Goal: Check status: Check status

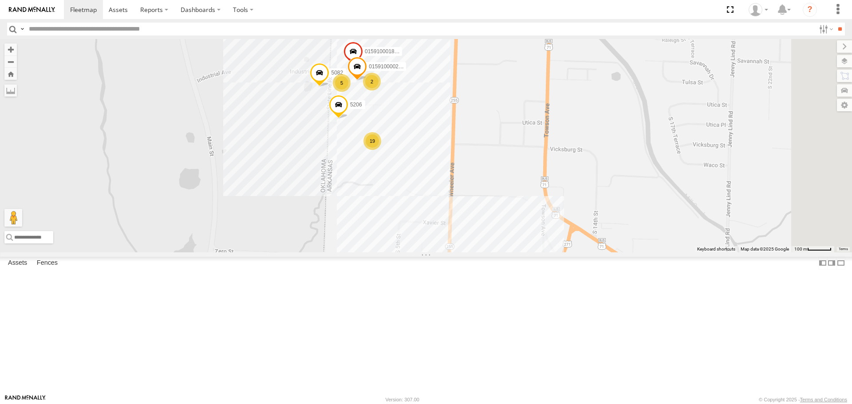
drag, startPoint x: 476, startPoint y: 165, endPoint x: 454, endPoint y: 239, distance: 76.9
click at [454, 239] on div "T3202 37085T 5150 4311 19 015910001881005 5 5206 2 5082 015910000267768" at bounding box center [426, 145] width 852 height 213
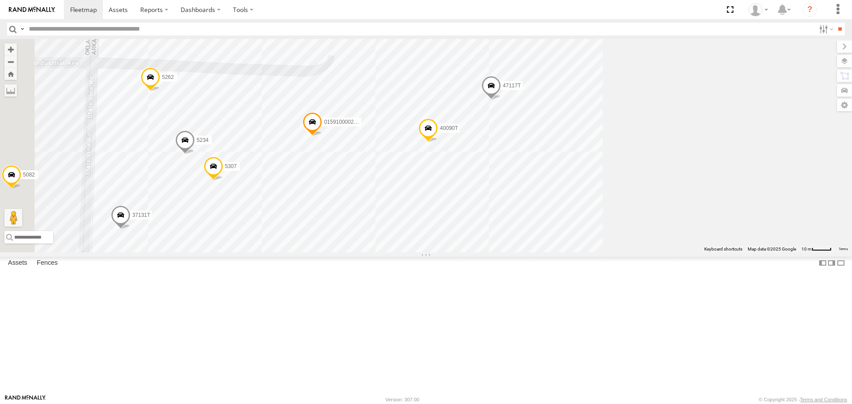
drag, startPoint x: 518, startPoint y: 188, endPoint x: 620, endPoint y: 222, distance: 107.8
click at [620, 222] on div "T3202 37085T 5150 4311 015910001881005 5206 5082 015910000267768 40090T 5262 37…" at bounding box center [426, 145] width 852 height 213
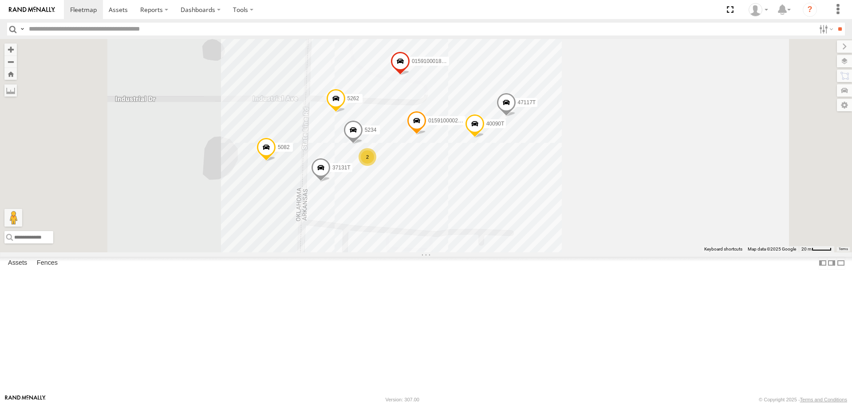
drag, startPoint x: 690, startPoint y: 236, endPoint x: 697, endPoint y: 228, distance: 11.0
click at [698, 228] on div "T3202 37085T 5150 4311 015910001881005 5206 5082 015910000267768 40090T 5262 37…" at bounding box center [426, 145] width 852 height 213
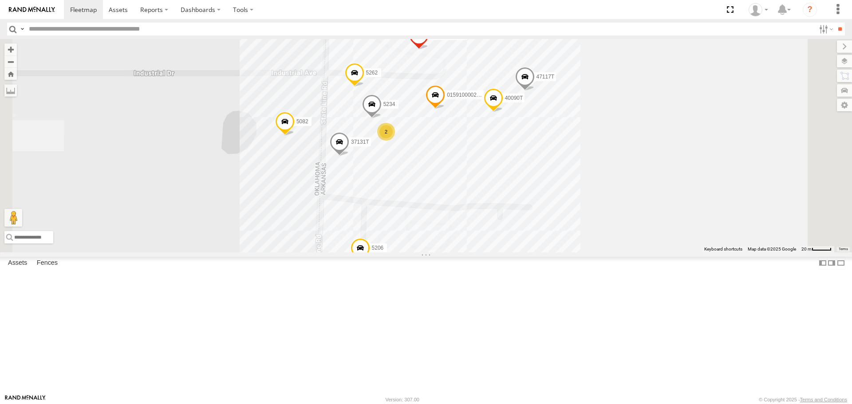
drag, startPoint x: 575, startPoint y: 263, endPoint x: 589, endPoint y: 235, distance: 31.3
click at [590, 236] on div "T3202 37085T 5150 4311 015910001881005 5206 5082 015910000267768 40090T 5262 37…" at bounding box center [426, 145] width 852 height 213
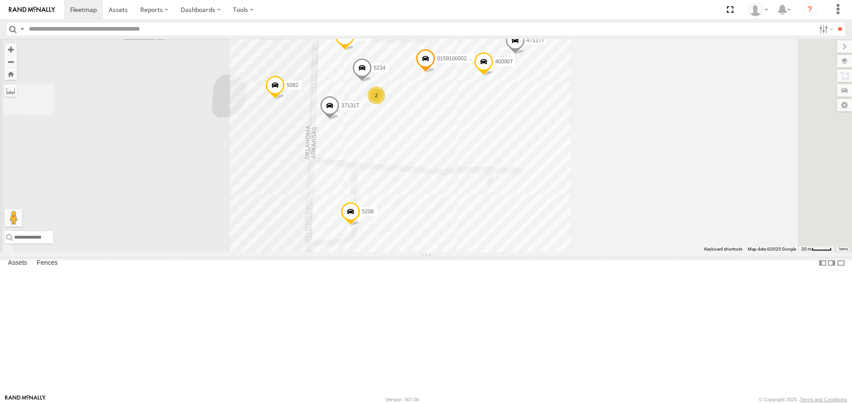
drag, startPoint x: 598, startPoint y: 215, endPoint x: 588, endPoint y: 191, distance: 25.8
click at [588, 192] on div "T3202 37085T 5150 4311 015910001881005 5206 5082 015910000267768 40090T 5262 37…" at bounding box center [426, 145] width 852 height 213
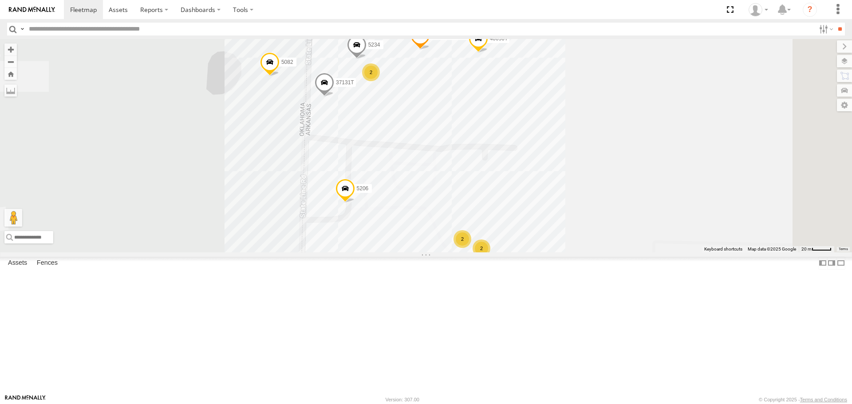
drag, startPoint x: 550, startPoint y: 227, endPoint x: 545, endPoint y: 207, distance: 20.1
click at [545, 207] on div "T3202 37085T 5150 4311 015910001881005 5206 5082 015910000267768 40090T 5262 37…" at bounding box center [426, 145] width 852 height 213
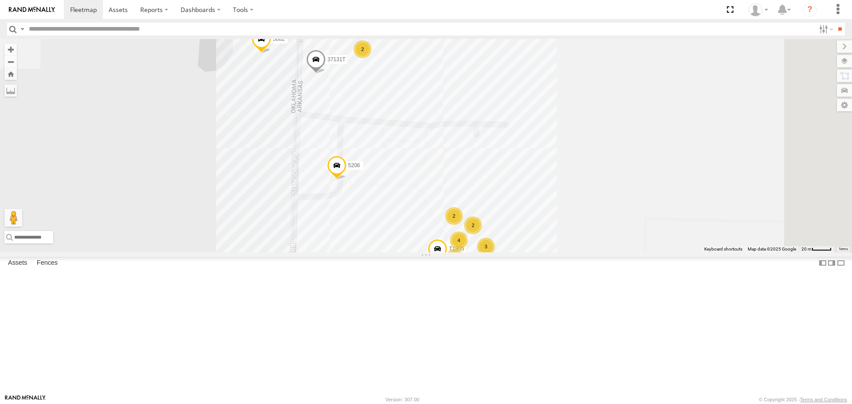
drag, startPoint x: 654, startPoint y: 297, endPoint x: 647, endPoint y: 273, distance: 24.6
click at [647, 252] on div "T3202 37085T 5150 4311 015910001881005 5206 5082 015910000267768 40090T 5262 37…" at bounding box center [426, 145] width 852 height 213
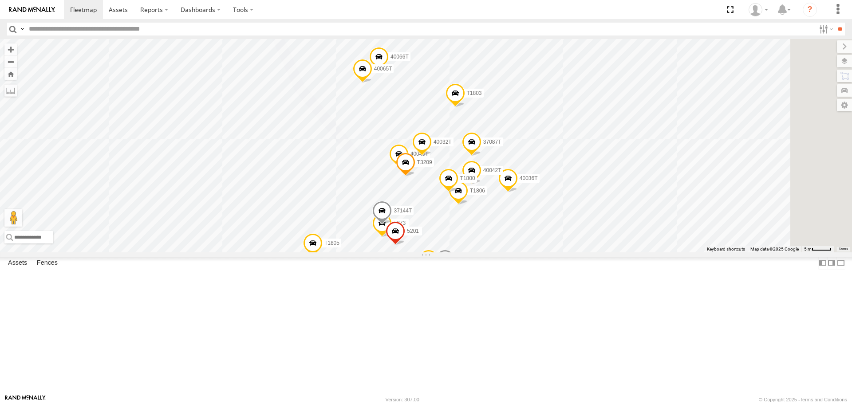
drag, startPoint x: 465, startPoint y: 276, endPoint x: 447, endPoint y: 248, distance: 33.1
click at [447, 248] on div "T3202 37085T 5150 4311 015910001881005 5206 5082 015910000267768 40090T 5262 37…" at bounding box center [426, 145] width 852 height 213
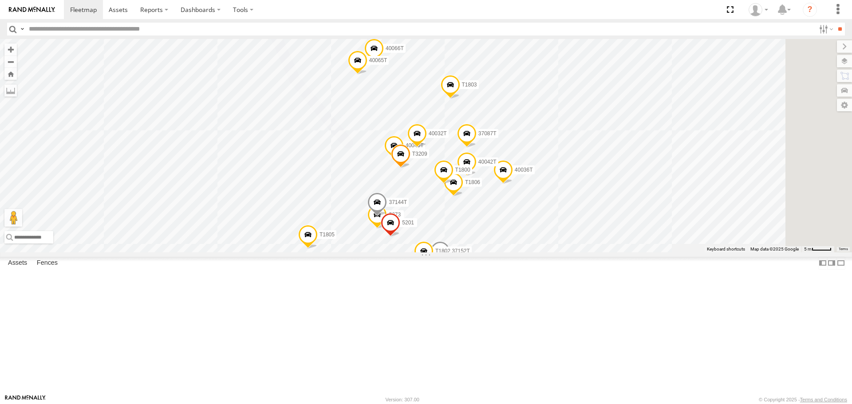
click at [387, 217] on span at bounding box center [377, 205] width 20 height 24
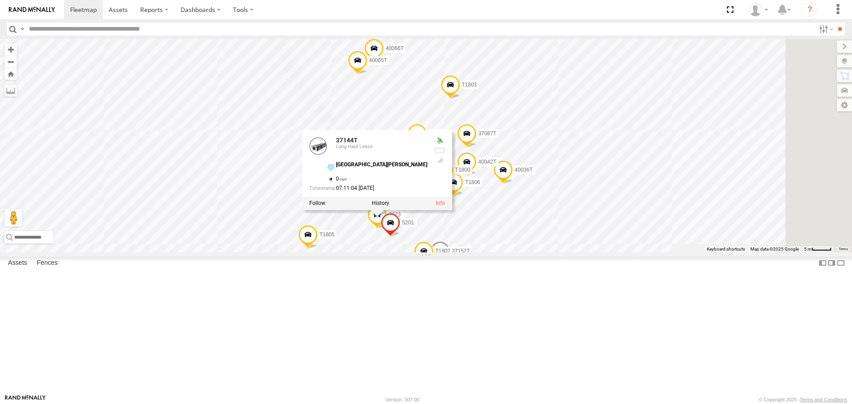
click at [389, 207] on label at bounding box center [380, 203] width 17 height 6
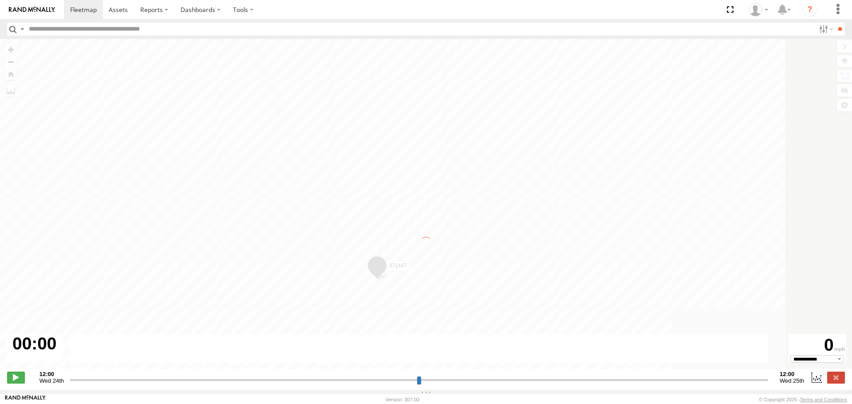
type input "**********"
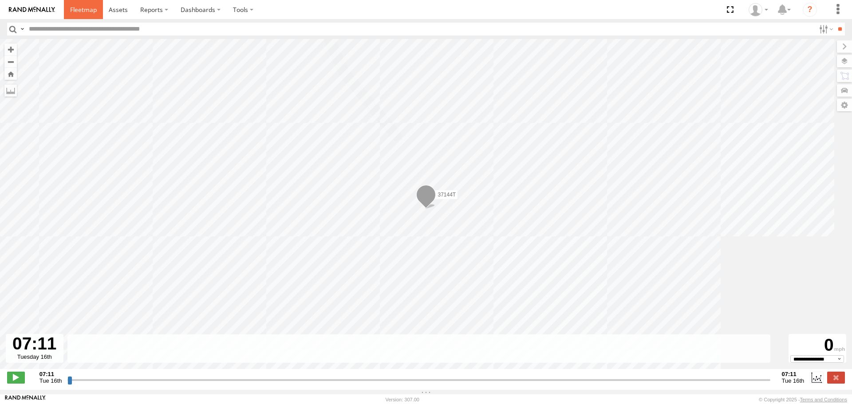
click at [84, 9] on span at bounding box center [83, 9] width 27 height 8
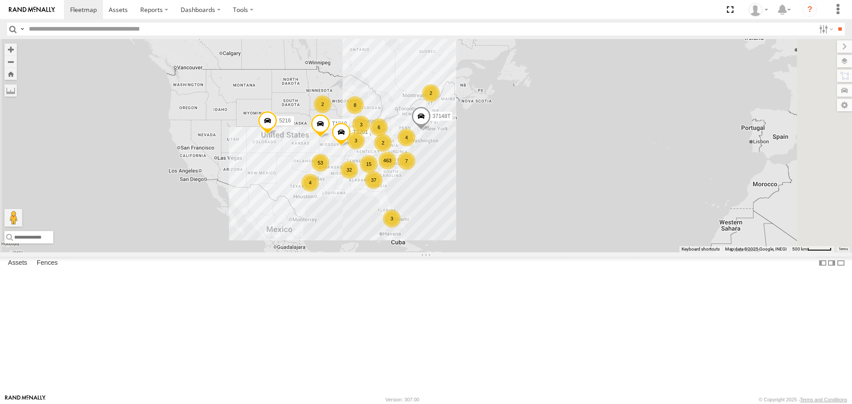
drag, startPoint x: 401, startPoint y: 225, endPoint x: 361, endPoint y: 230, distance: 40.2
click at [361, 230] on div "5216 T1818 T3201 37148T 463 53 37 32 8 7 15 3 6 2 2 4 4 3 3 2" at bounding box center [426, 145] width 852 height 213
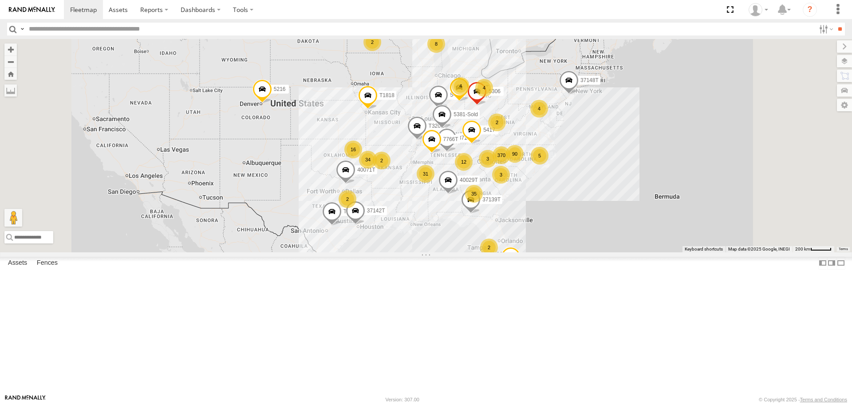
click at [0, 0] on span "Asset" at bounding box center [0, 0] width 0 height 0
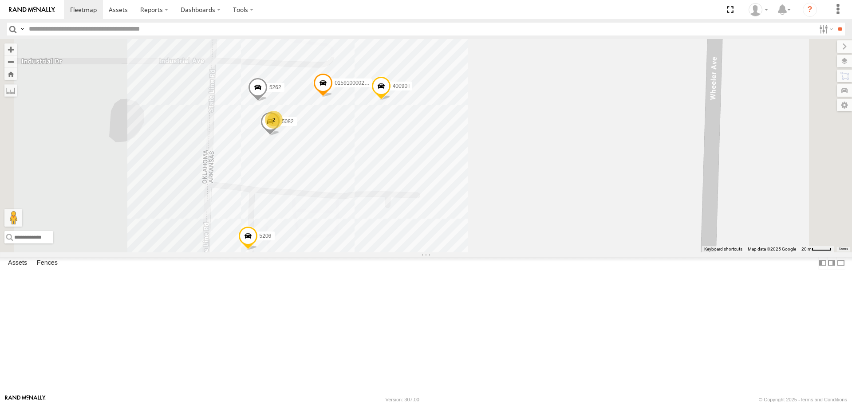
drag, startPoint x: 520, startPoint y: 202, endPoint x: 530, endPoint y: 200, distance: 10.4
click at [531, 200] on div "5216 T1818 40071T 40028T 40029T T3201 37128T 7766T 5417 T3205 5411 37148T 37142…" at bounding box center [426, 145] width 852 height 213
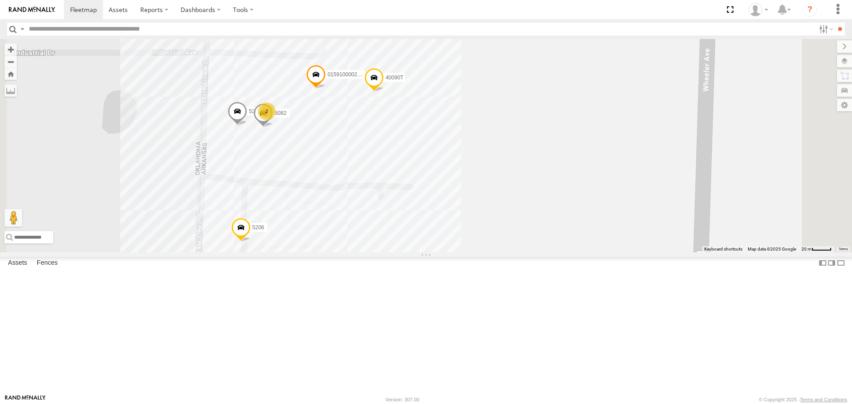
drag, startPoint x: 534, startPoint y: 239, endPoint x: 544, endPoint y: 176, distance: 63.7
click at [543, 180] on div "5216 T1818 40071T 40028T 40029T T3201 37128T 7766T 5417 T3205 5411 37148T 37142…" at bounding box center [426, 145] width 852 height 213
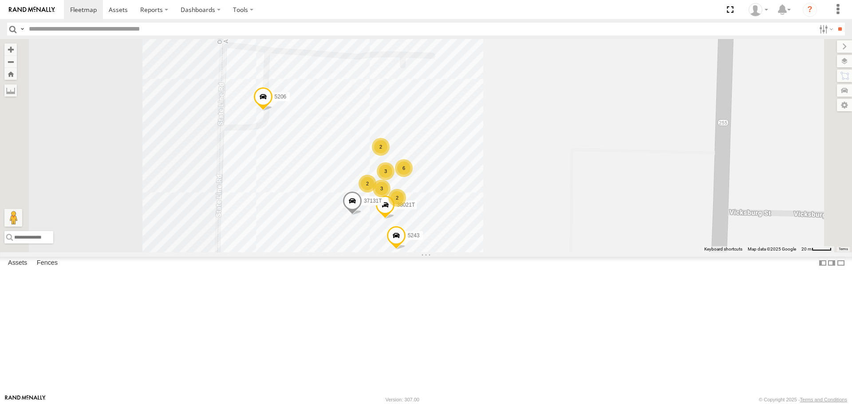
drag, startPoint x: 551, startPoint y: 201, endPoint x: 553, endPoint y: 173, distance: 27.6
click at [553, 173] on div "5216 T1818 40071T 40028T 40029T T3201 37128T 7766T 5417 T3205 5411 37148T 37142…" at bounding box center [426, 145] width 852 height 213
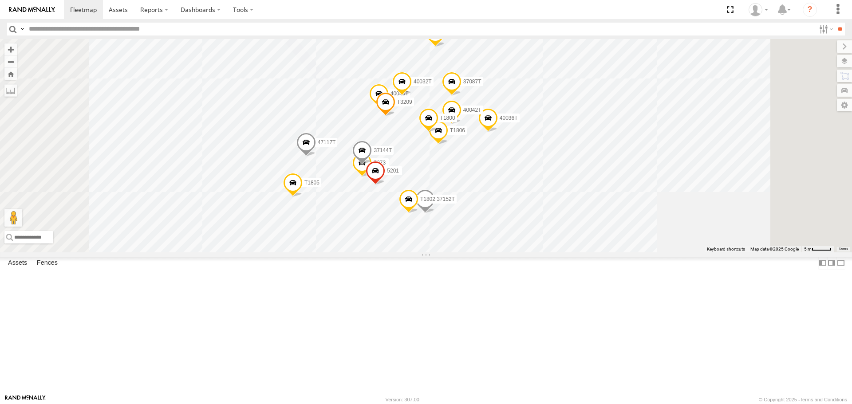
click at [316, 157] on span at bounding box center [306, 145] width 20 height 24
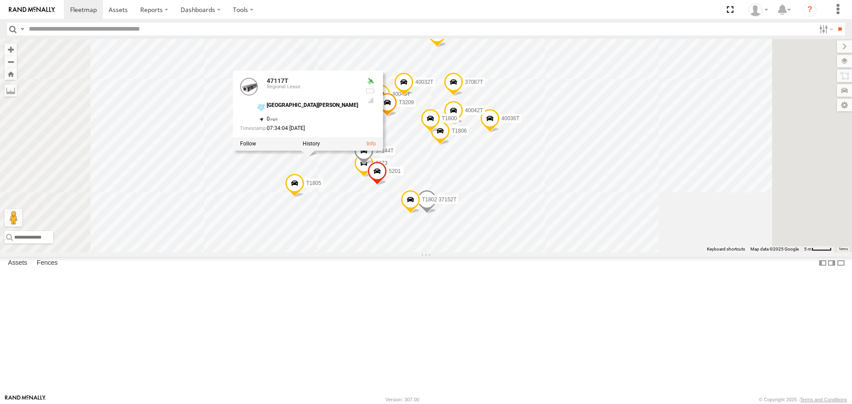
drag, startPoint x: 420, startPoint y: 215, endPoint x: 420, endPoint y: 224, distance: 9.8
click at [320, 147] on label at bounding box center [310, 144] width 17 height 6
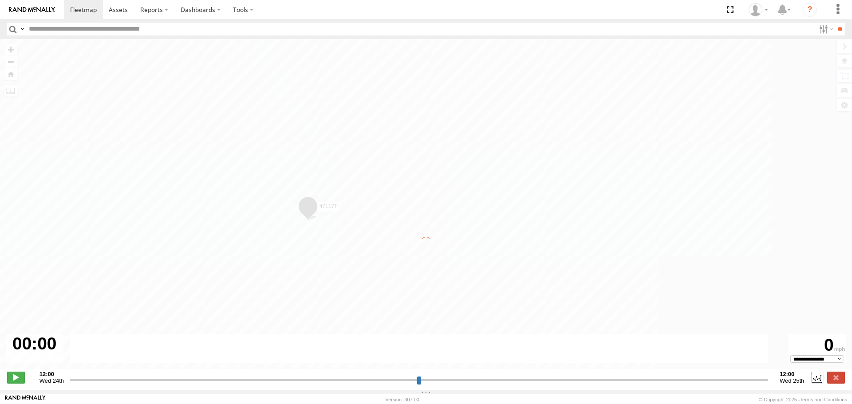
type input "**********"
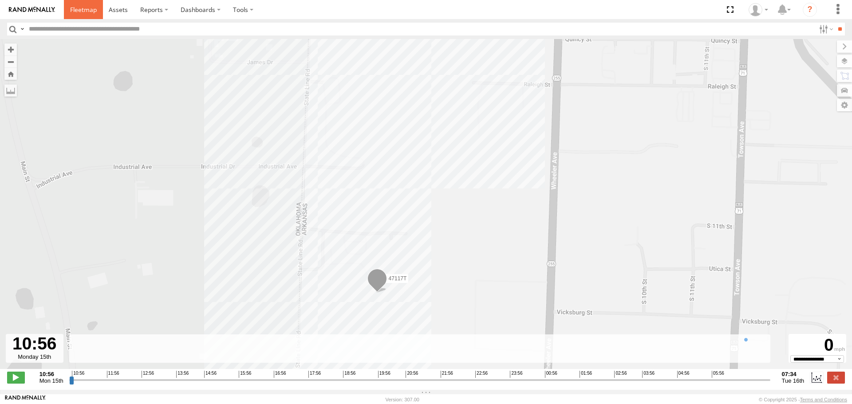
click at [82, 9] on span at bounding box center [83, 9] width 27 height 8
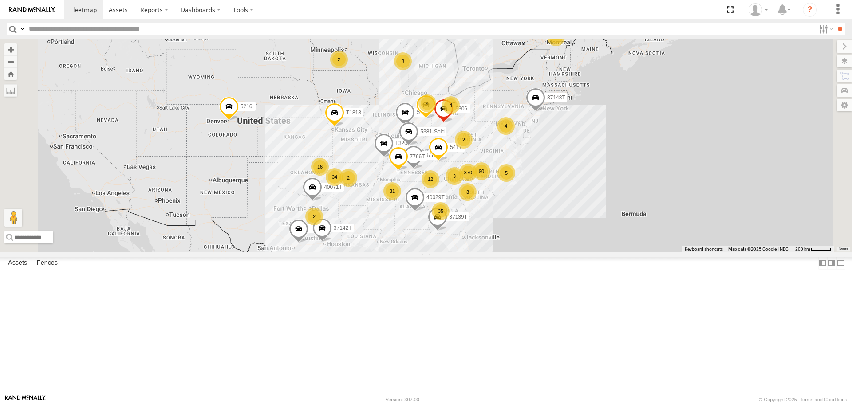
drag, startPoint x: 508, startPoint y: 263, endPoint x: 474, endPoint y: 280, distance: 38.5
click at [474, 252] on div "5216 370 34 35 31 3 T1818 16 90 8 5 40071T 12 40028T 2 40029T 4 T3201 37128T 77…" at bounding box center [426, 145] width 852 height 213
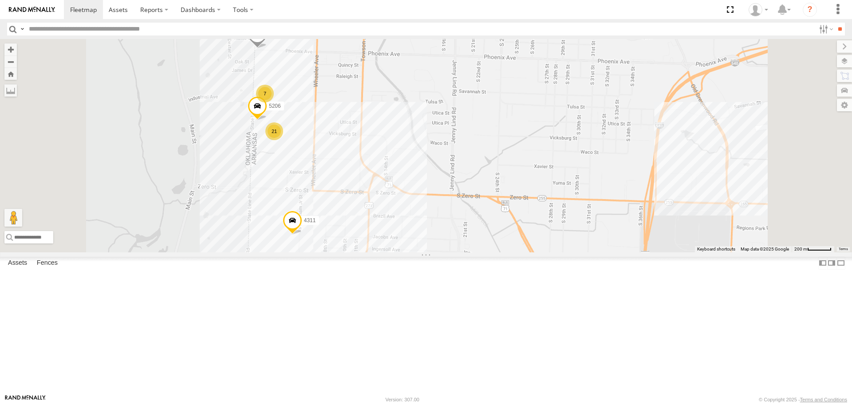
drag, startPoint x: 400, startPoint y: 158, endPoint x: 381, endPoint y: 245, distance: 89.5
click at [381, 245] on div "5216 T1818 40071T 40028T 40029T T3201 37128T 7766T 5417 T3205 5411 37148T 37142…" at bounding box center [426, 145] width 852 height 213
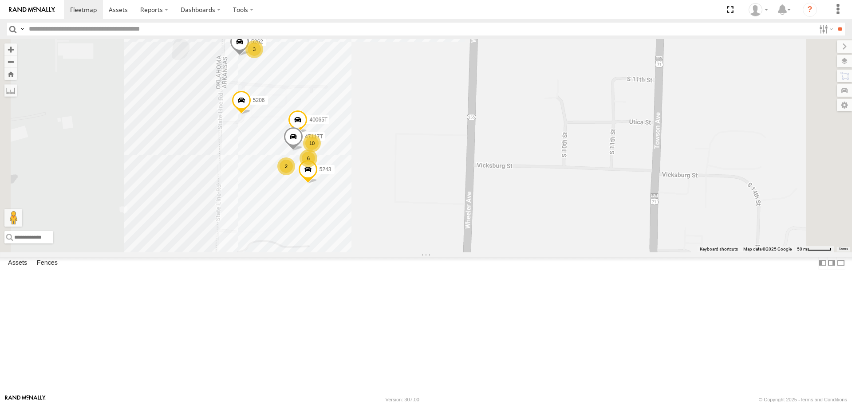
drag, startPoint x: 446, startPoint y: 157, endPoint x: 459, endPoint y: 174, distance: 21.9
click at [458, 174] on div "5216 T1818 40071T 40028T 40029T T3201 37128T 7766T 5417 T3205 5411 37148T 37142…" at bounding box center [426, 145] width 852 height 213
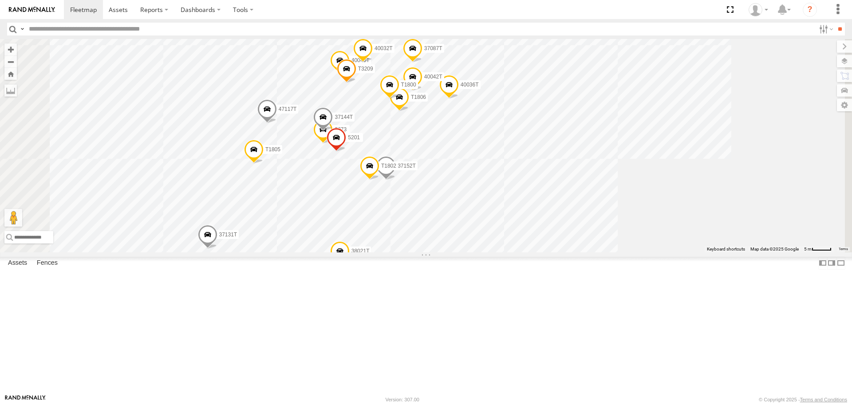
drag, startPoint x: 455, startPoint y: 216, endPoint x: 430, endPoint y: 247, distance: 39.1
click at [430, 247] on div "5216 T1818 40071T 40028T 40029T T3201 37128T 7766T 5417 T3205 5411 37148T 37142…" at bounding box center [426, 145] width 852 height 213
